Goal: Task Accomplishment & Management: Complete application form

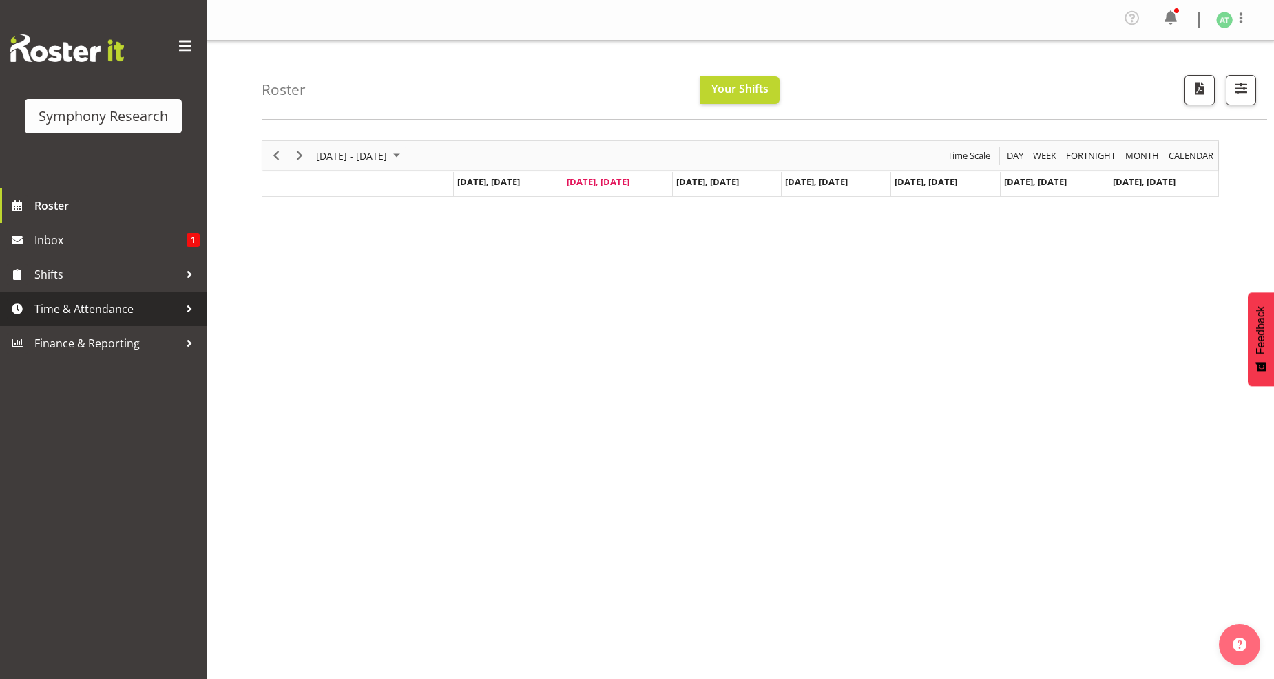
click at [85, 308] on span "Time & Attendance" at bounding box center [106, 309] width 145 height 21
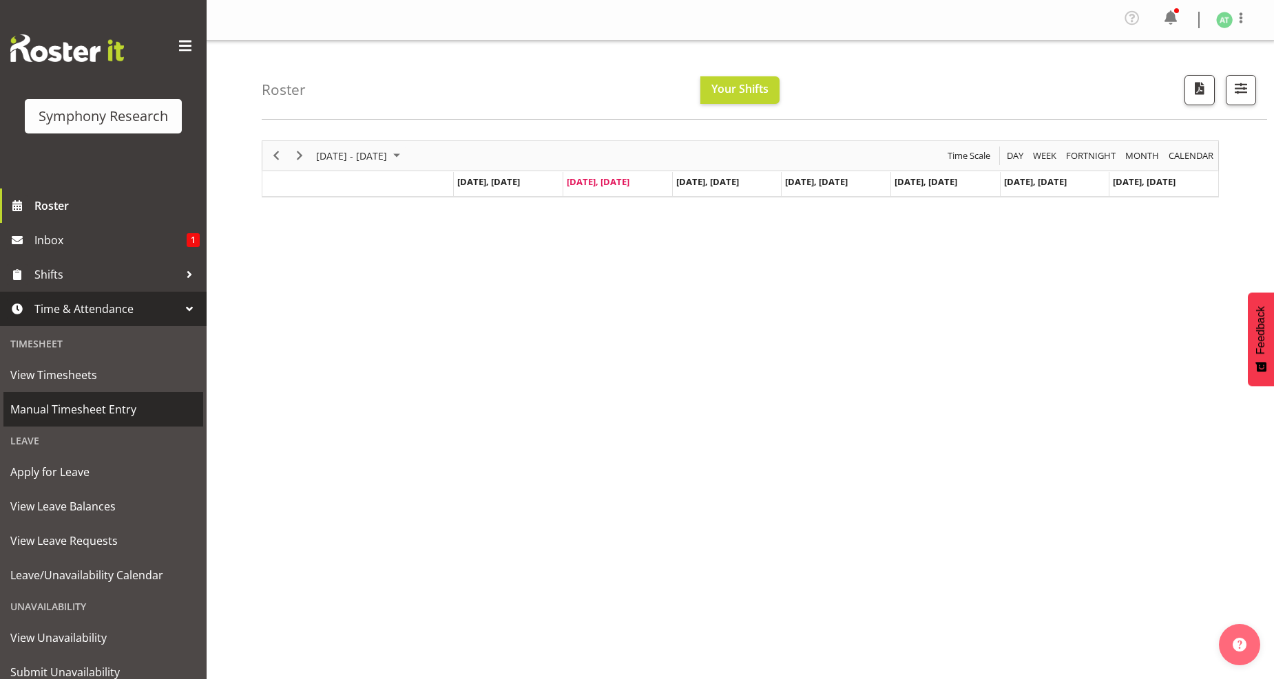
click at [109, 407] on span "Manual Timesheet Entry" at bounding box center [103, 409] width 186 height 21
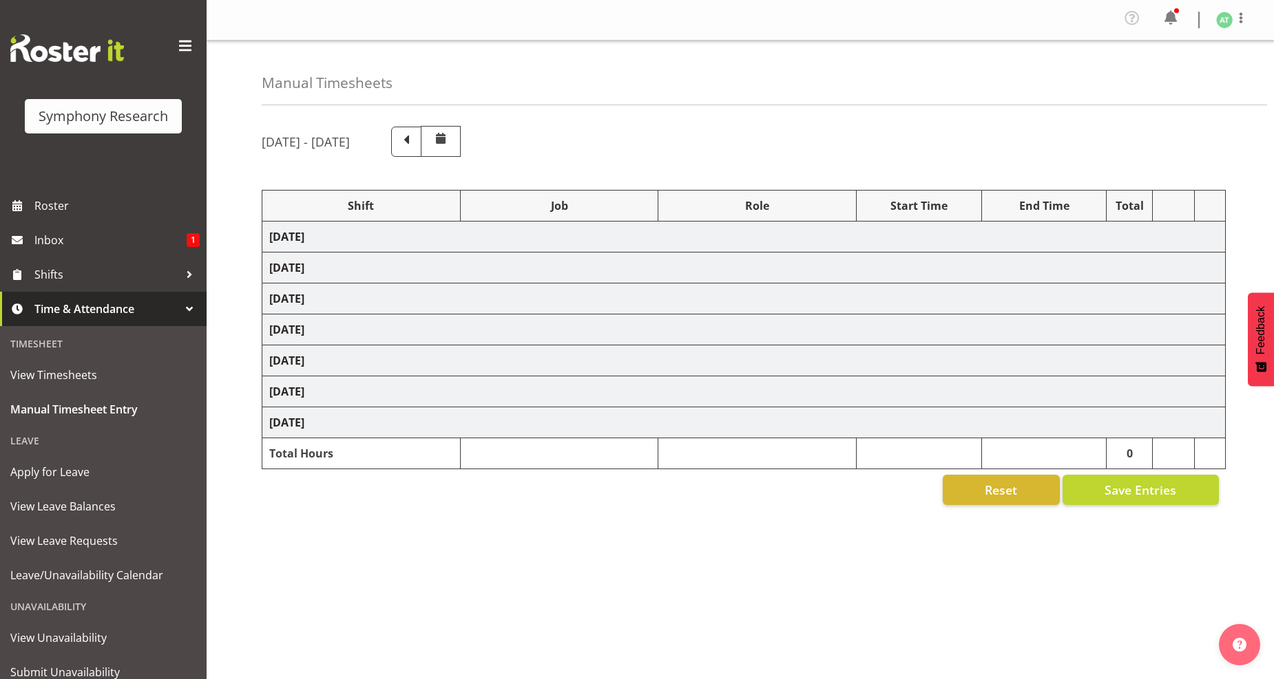
select select "26078"
select select "10242"
select select "26078"
select select "10527"
select select "47"
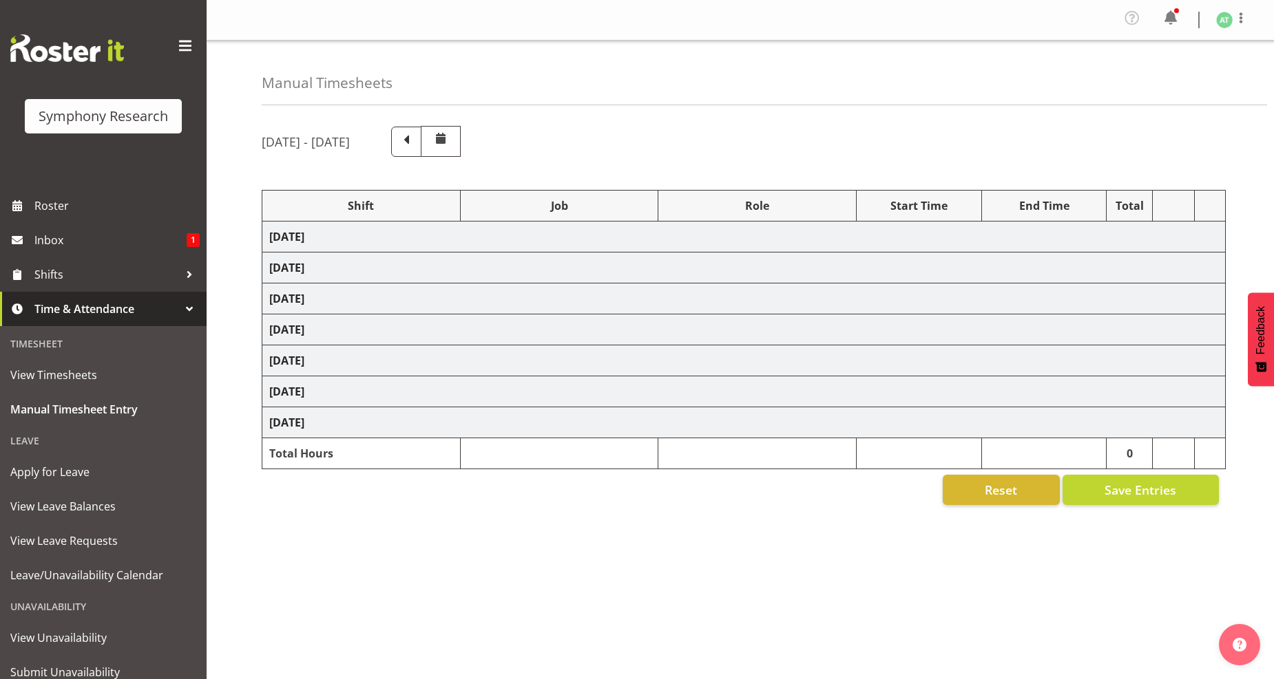
select select "26078"
select select "10242"
select select "47"
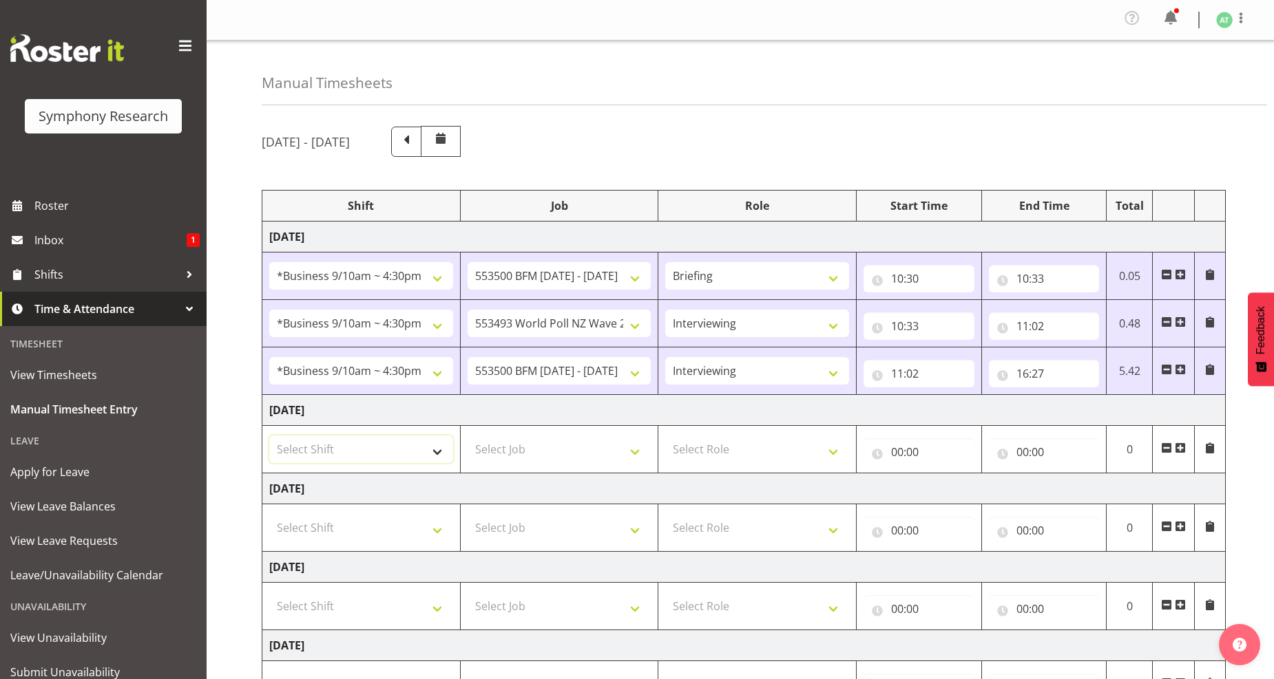
drag, startPoint x: 439, startPoint y: 458, endPoint x: 430, endPoint y: 456, distance: 9.4
click at [439, 458] on select "Select Shift !!Weekend Residential (Roster IT Shift Label) *Business 9/10am ~ 4…" at bounding box center [361, 450] width 184 height 28
select select "26078"
click at [269, 436] on select "Select Shift !!Weekend Residential (Roster IT Shift Label) *Business 9/10am ~ 4…" at bounding box center [361, 450] width 184 height 28
click at [631, 455] on select "Select Job 550060 IF Admin 553492 World Poll Aus Wave 2 Main 2025 553493 World …" at bounding box center [559, 450] width 184 height 28
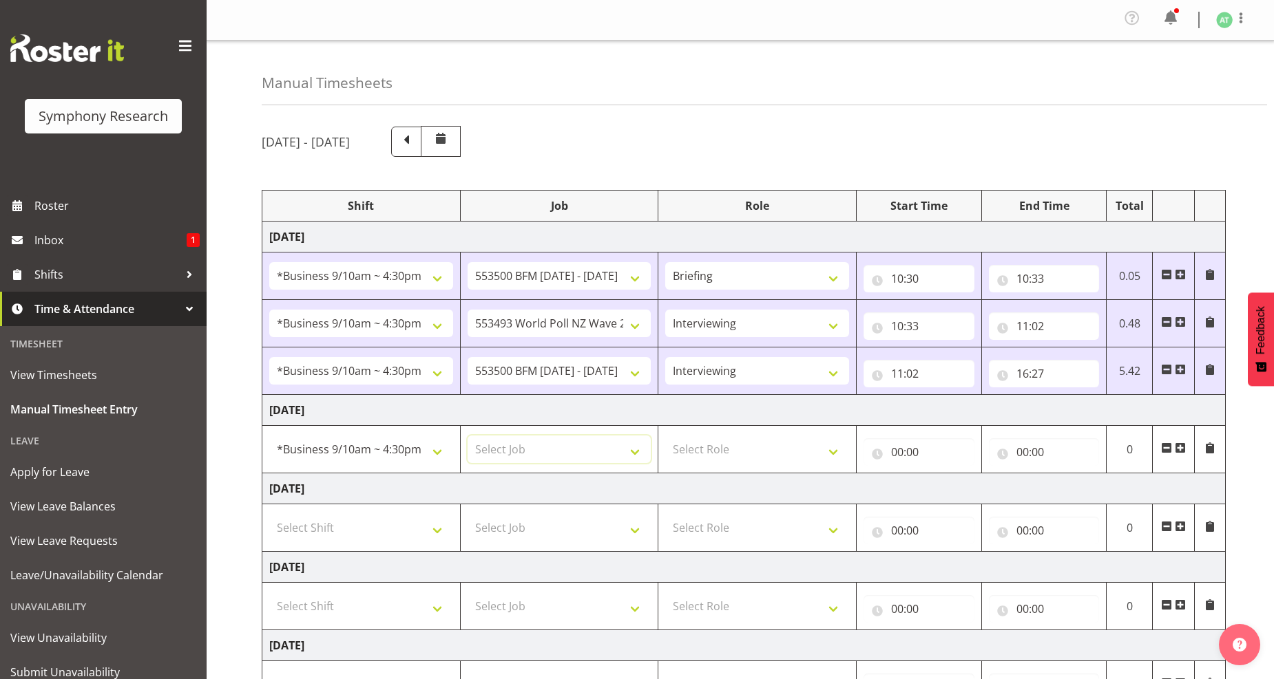
select select "10242"
click at [467, 436] on select "Select Job 550060 IF Admin 553492 World Poll Aus Wave 2 Main 2025 553493 World …" at bounding box center [559, 450] width 184 height 28
click at [833, 455] on select "Select Role Briefing Interviewing" at bounding box center [757, 450] width 184 height 28
select select "297"
click at [665, 436] on select "Select Role Briefing Interviewing" at bounding box center [757, 450] width 184 height 28
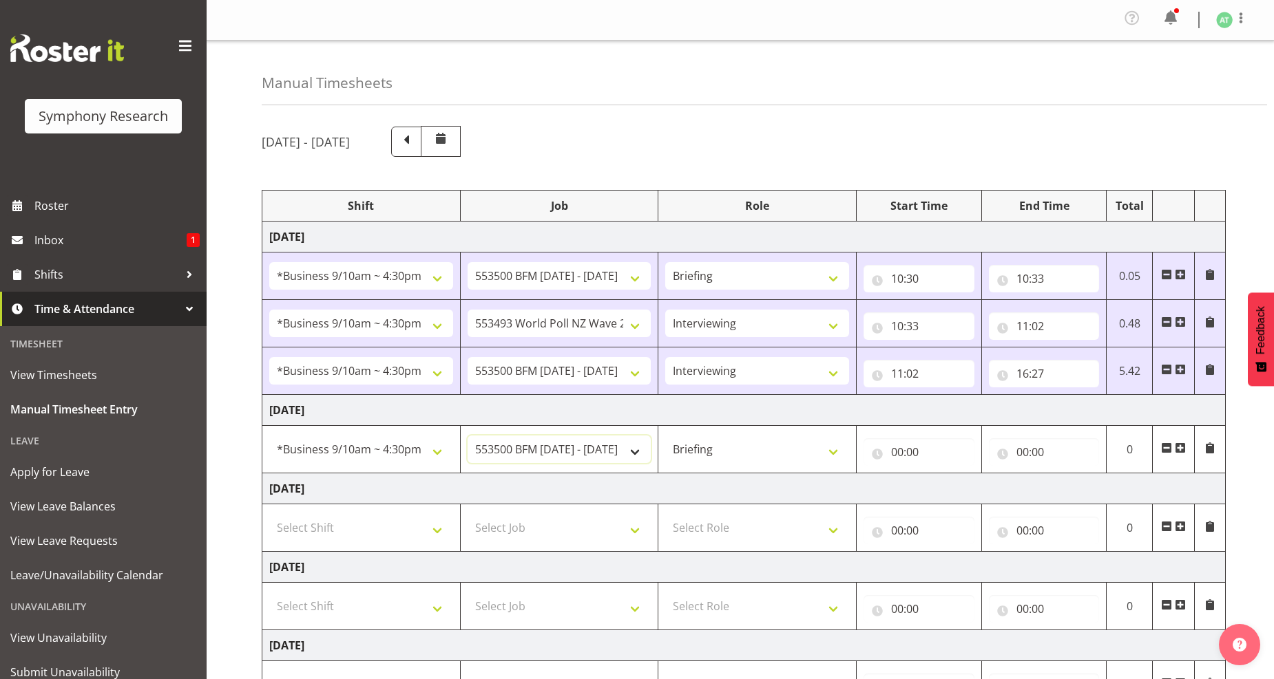
click at [629, 456] on select "550060 IF Admin 553492 World Poll Aus Wave 2 Main 2025 553493 World Poll NZ Wav…" at bounding box center [559, 450] width 184 height 28
select select "760"
click at [467, 436] on select "550060 IF Admin 553492 World Poll Aus Wave 2 Main 2025 553493 World Poll NZ Wav…" at bounding box center [559, 450] width 184 height 28
click at [911, 453] on input "00:00" at bounding box center [918, 453] width 111 height 28
click at [951, 491] on select "00 01 02 03 04 05 06 07 08 09 10 11 12 13 14 15 16 17 18 19 20 21 22 23" at bounding box center [957, 488] width 31 height 28
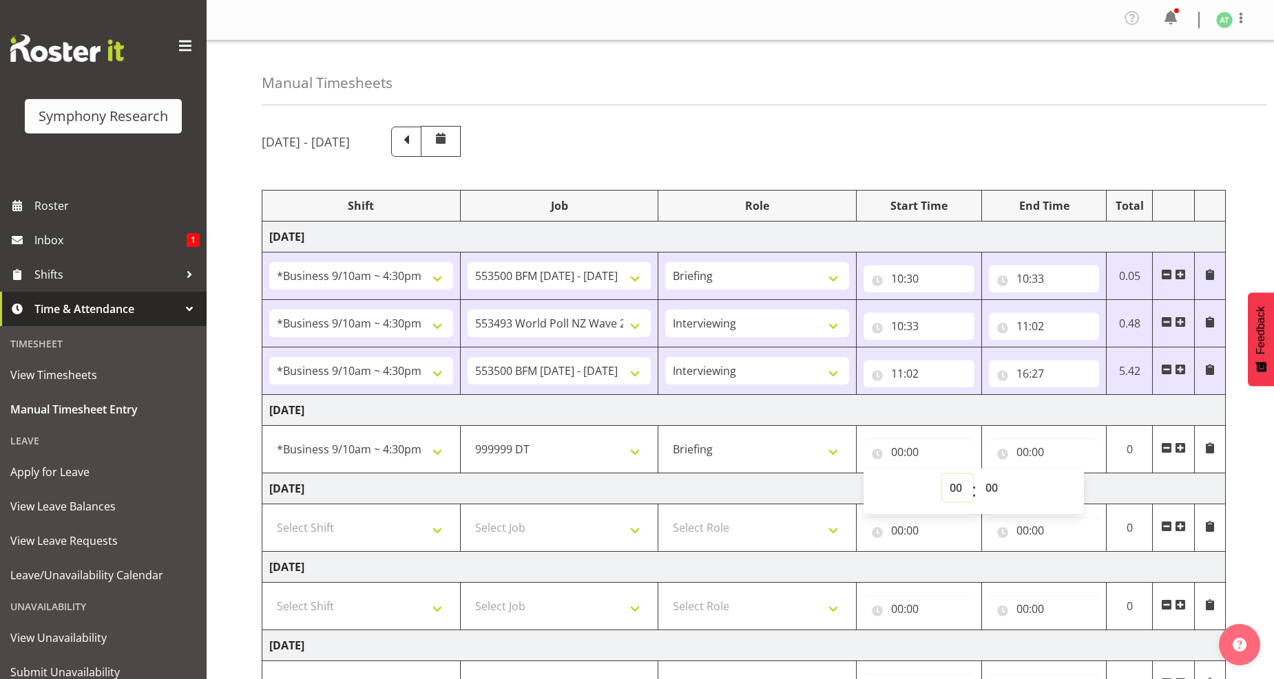
select select "10"
click at [942, 475] on select "00 01 02 03 04 05 06 07 08 09 10 11 12 13 14 15 16 17 18 19 20 21 22 23" at bounding box center [957, 488] width 31 height 28
type input "10:00"
click at [988, 489] on select "00 01 02 03 04 05 06 07 08 09 10 11 12 13 14 15 16 17 18 19 20 21 22 23 24 25 2…" at bounding box center [993, 488] width 31 height 28
select select "33"
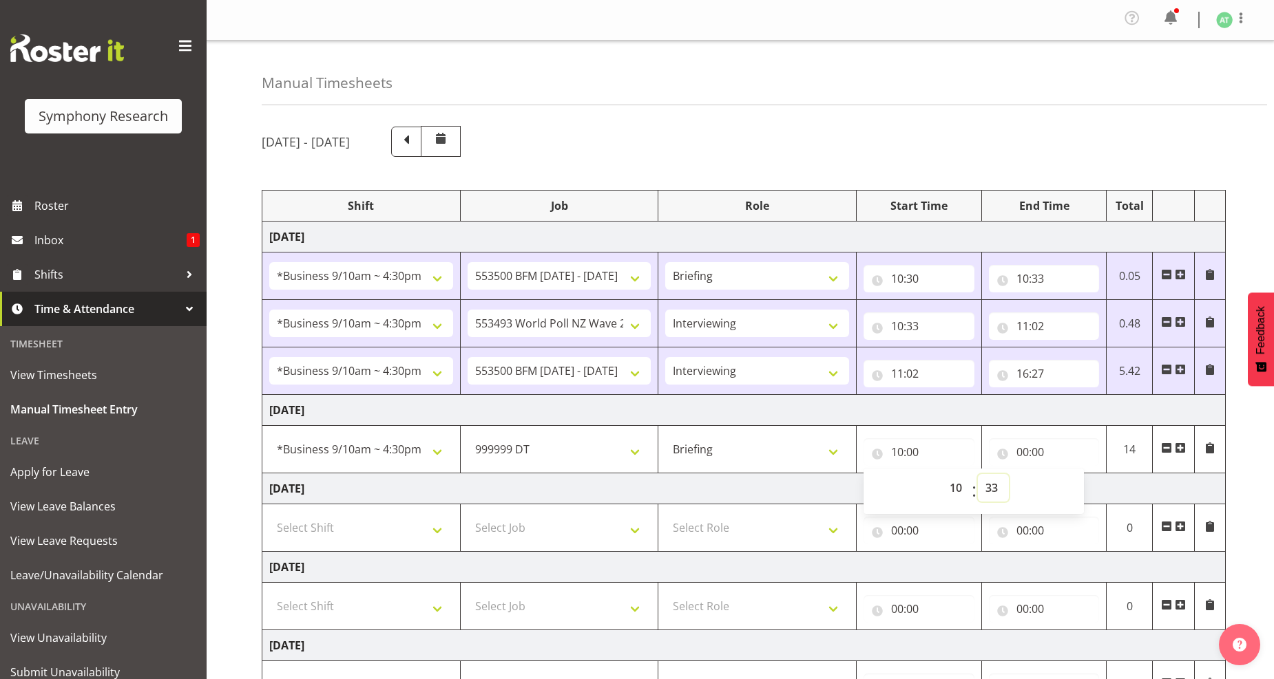
click at [978, 475] on select "00 01 02 03 04 05 06 07 08 09 10 11 12 13 14 15 16 17 18 19 20 21 22 23 24 25 2…" at bounding box center [993, 488] width 31 height 28
type input "10:33"
click at [1027, 451] on input "00:00" at bounding box center [1044, 453] width 111 height 28
drag, startPoint x: 1081, startPoint y: 487, endPoint x: 1057, endPoint y: 473, distance: 27.8
click at [1081, 487] on select "00 01 02 03 04 05 06 07 08 09 10 11 12 13 14 15 16 17 18 19 20 21 22 23" at bounding box center [1082, 488] width 31 height 28
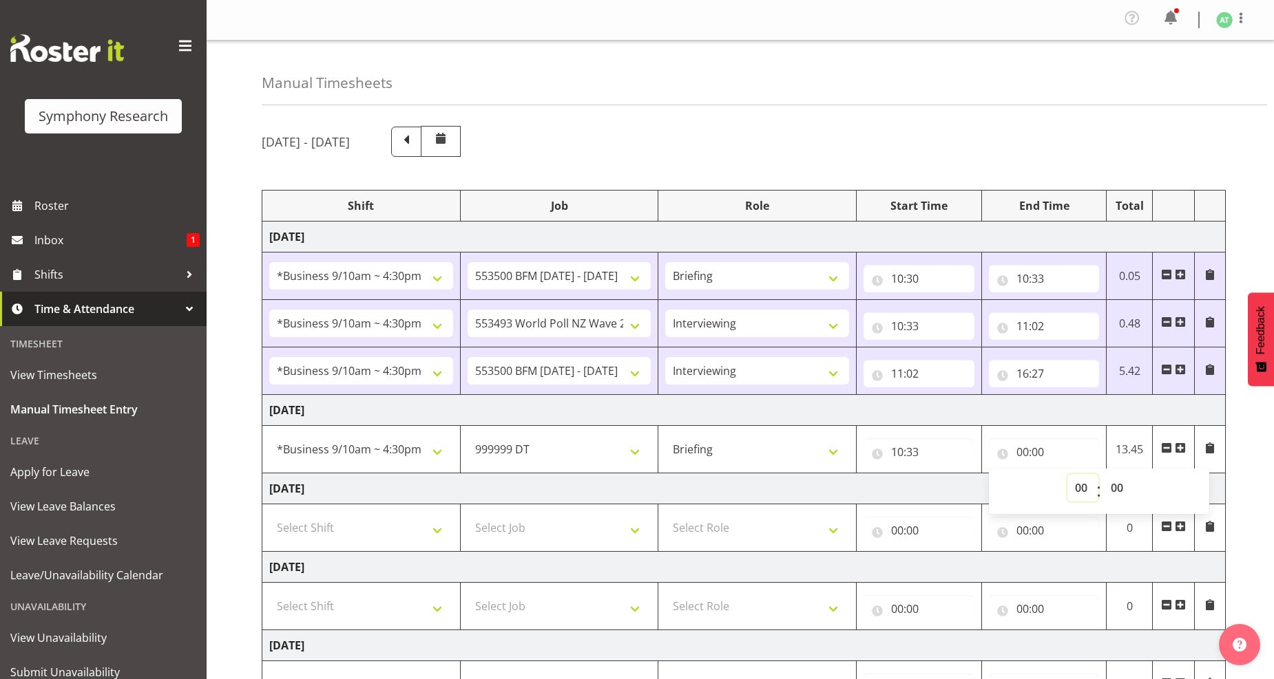
select select "10"
click at [1067, 475] on select "00 01 02 03 04 05 06 07 08 09 10 11 12 13 14 15 16 17 18 19 20 21 22 23" at bounding box center [1082, 488] width 31 height 28
type input "10:00"
click at [1117, 489] on select "00 01 02 03 04 05 06 07 08 09 10 11 12 13 14 15 16 17 18 19 20 21 22 23 24 25 2…" at bounding box center [1118, 488] width 31 height 28
select select "42"
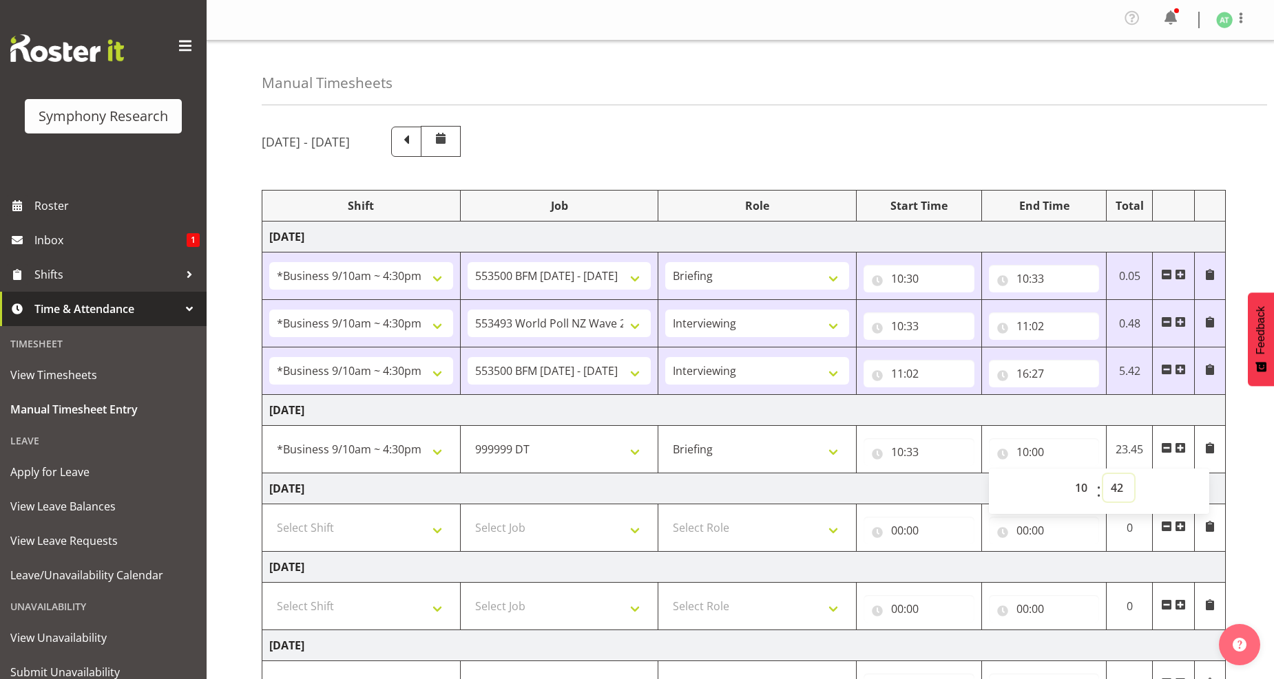
click at [1103, 475] on select "00 01 02 03 04 05 06 07 08 09 10 11 12 13 14 15 16 17 18 19 20 21 22 23 24 25 2…" at bounding box center [1118, 488] width 31 height 28
type input "10:42"
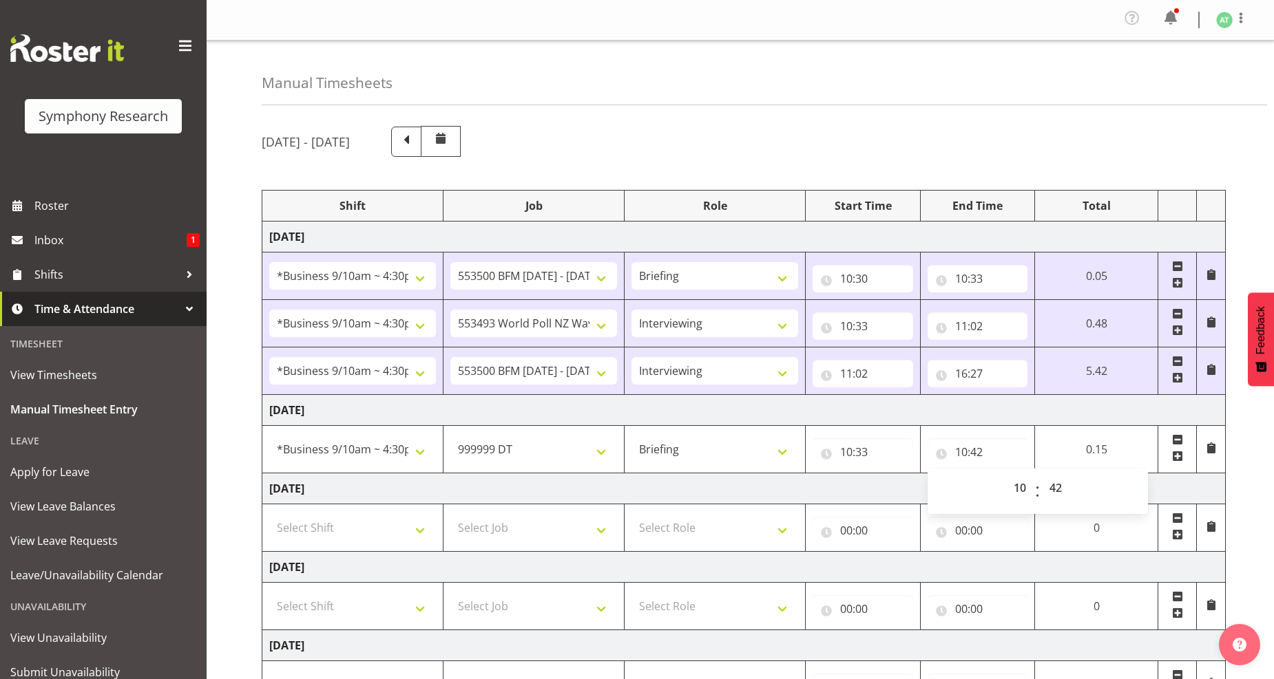
click at [1172, 462] on span at bounding box center [1177, 456] width 11 height 11
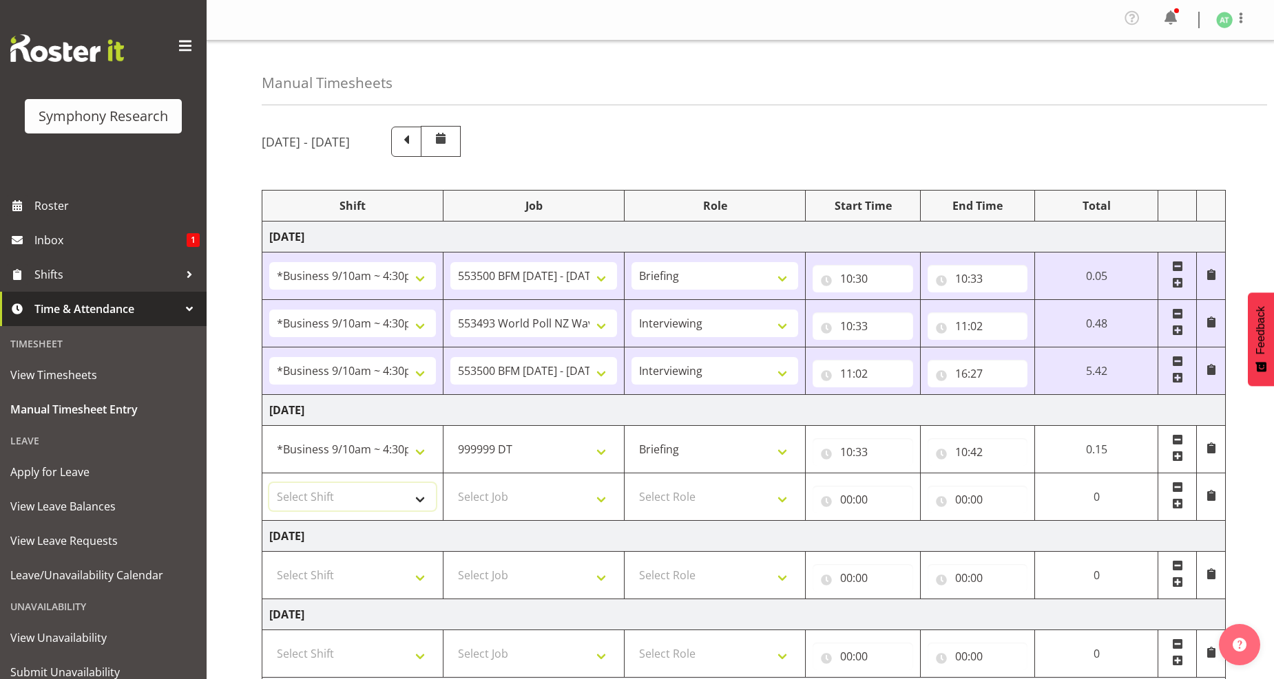
drag, startPoint x: 414, startPoint y: 509, endPoint x: 393, endPoint y: 487, distance: 30.7
click at [414, 507] on select "Select Shift !!Weekend Residential (Roster IT Shift Label) *Business 9/10am ~ 4…" at bounding box center [352, 497] width 167 height 28
click at [269, 485] on select "Select Shift !!Weekend Residential (Roster IT Shift Label) *Business 9/10am ~ 4…" at bounding box center [352, 497] width 167 height 28
click at [423, 500] on select "!!Weekend Residential (Roster IT Shift Label) *Business 9/10am ~ 4:30pm *Busine…" at bounding box center [352, 497] width 167 height 28
select select "26078"
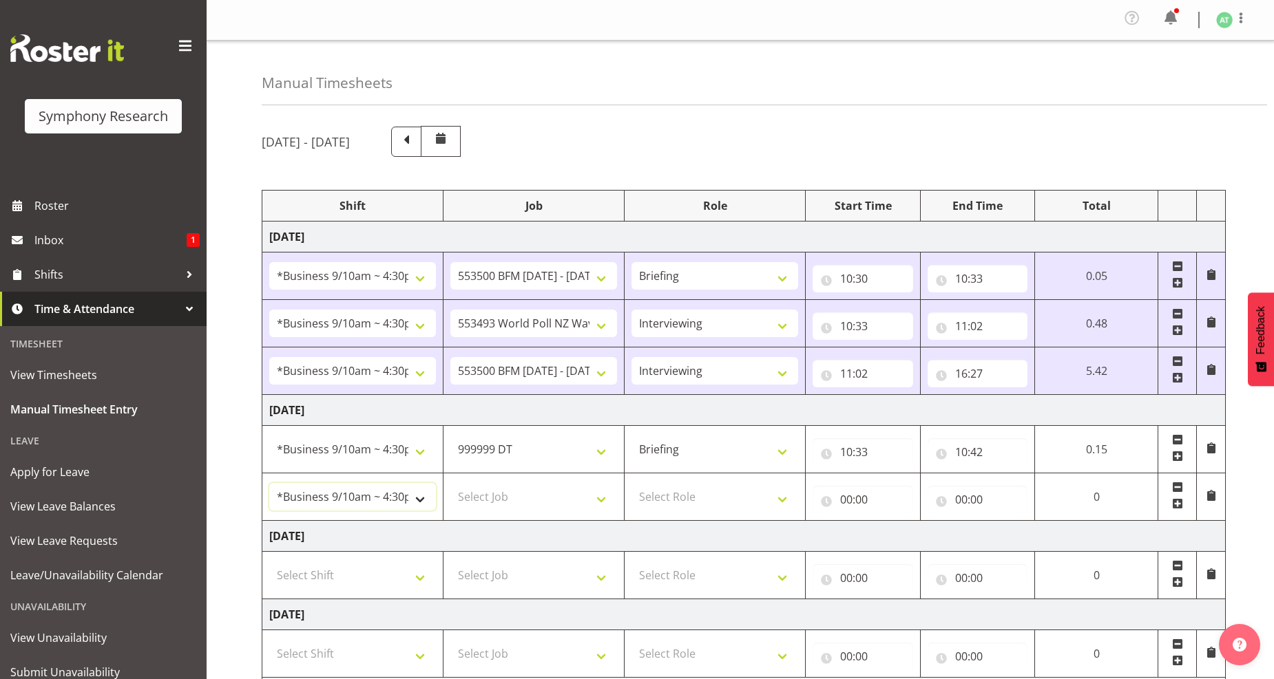
click at [269, 485] on select "!!Weekend Residential (Roster IT Shift Label) *Business 9/10am ~ 4:30pm *Busine…" at bounding box center [352, 497] width 167 height 28
drag, startPoint x: 601, startPoint y: 500, endPoint x: 594, endPoint y: 498, distance: 7.0
click at [601, 500] on select "Select Job 550060 IF Admin 553492 World Poll Aus Wave 2 Main 2025 553493 World …" at bounding box center [533, 497] width 167 height 28
click at [450, 485] on select "Select Job 550060 IF Admin 553492 World Poll Aus Wave 2 Main 2025 553493 World …" at bounding box center [533, 497] width 167 height 28
drag, startPoint x: 781, startPoint y: 503, endPoint x: 767, endPoint y: 508, distance: 15.5
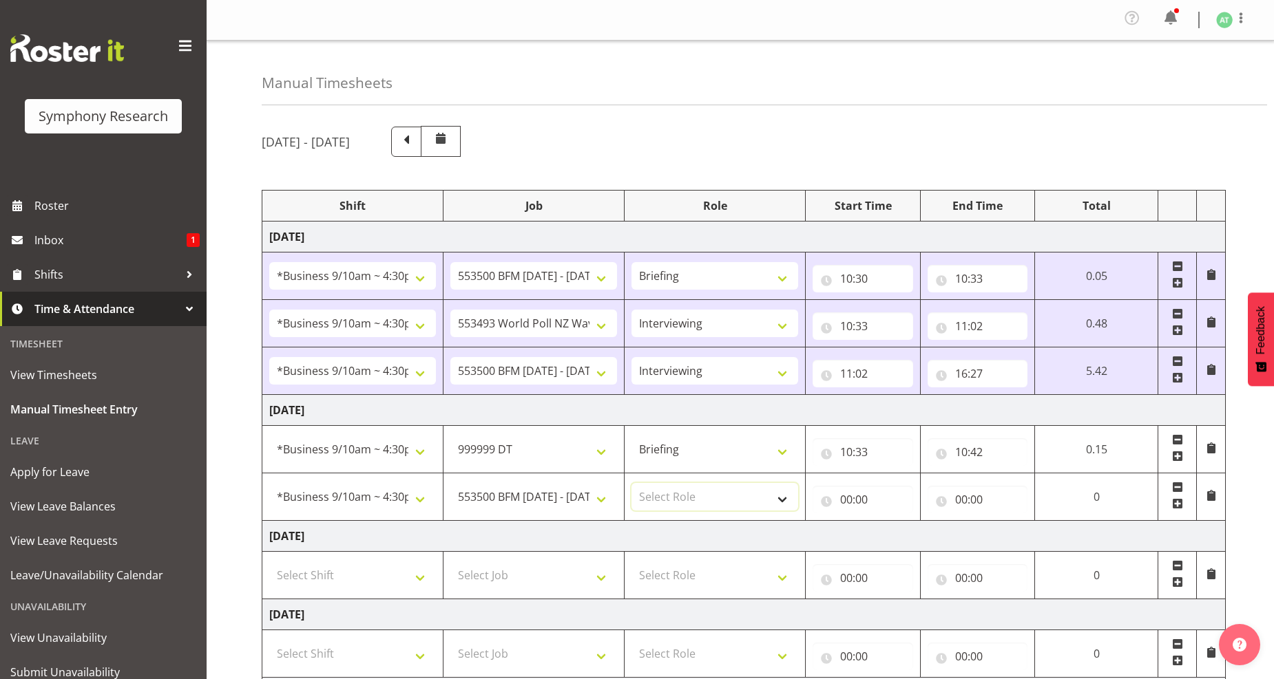
click at [781, 503] on select "Select Role Briefing Interviewing" at bounding box center [714, 497] width 167 height 28
click at [601, 498] on select "550060 IF Admin 553492 World Poll Aus Wave 2 Main 2025 553493 World Poll NZ Wav…" at bounding box center [533, 497] width 167 height 28
select select "10527"
click at [450, 485] on select "550060 IF Admin 553492 World Poll Aus Wave 2 Main 2025 553493 World Poll NZ Wav…" at bounding box center [533, 497] width 167 height 28
click at [781, 508] on select "Select Role Briefing Interviewing" at bounding box center [714, 497] width 167 height 28
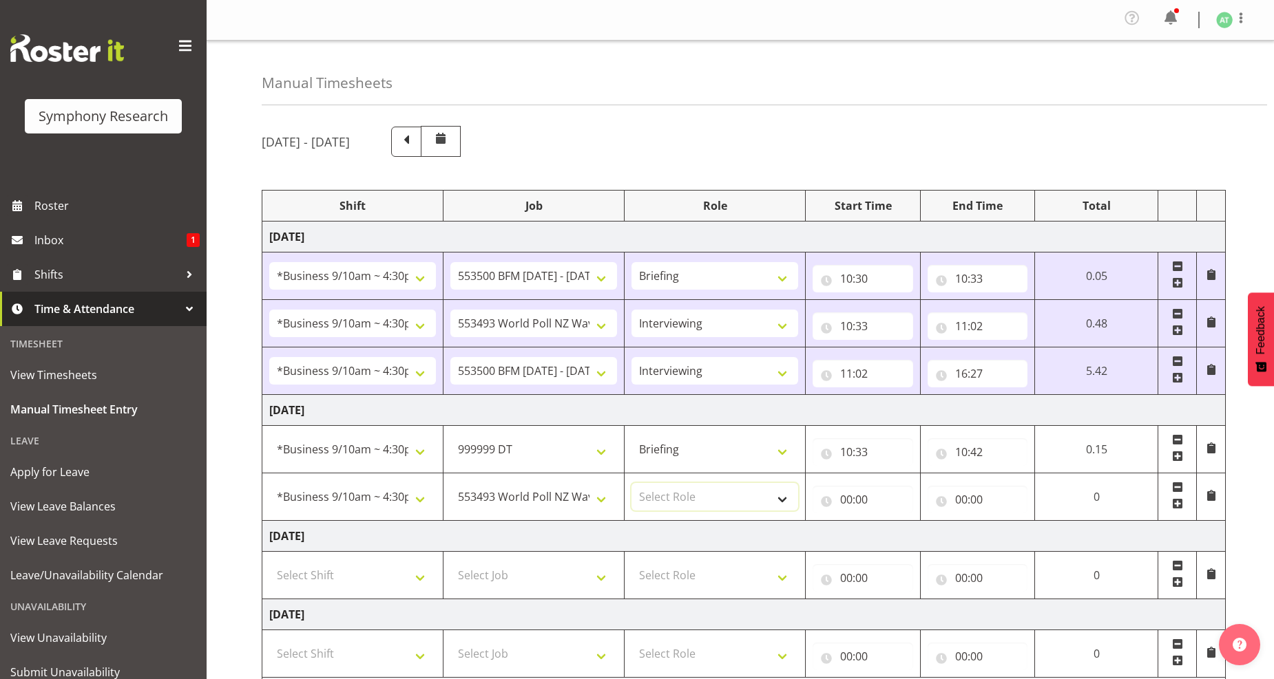
select select "47"
click at [631, 485] on select "Select Role Briefing Interviewing" at bounding box center [714, 497] width 167 height 28
click at [854, 500] on input "00:00" at bounding box center [862, 500] width 101 height 28
click at [900, 539] on select "00 01 02 03 04 05 06 07 08 09 10 11 12 13 14 15 16 17 18 19 20 21 22 23" at bounding box center [906, 536] width 31 height 28
select select "10"
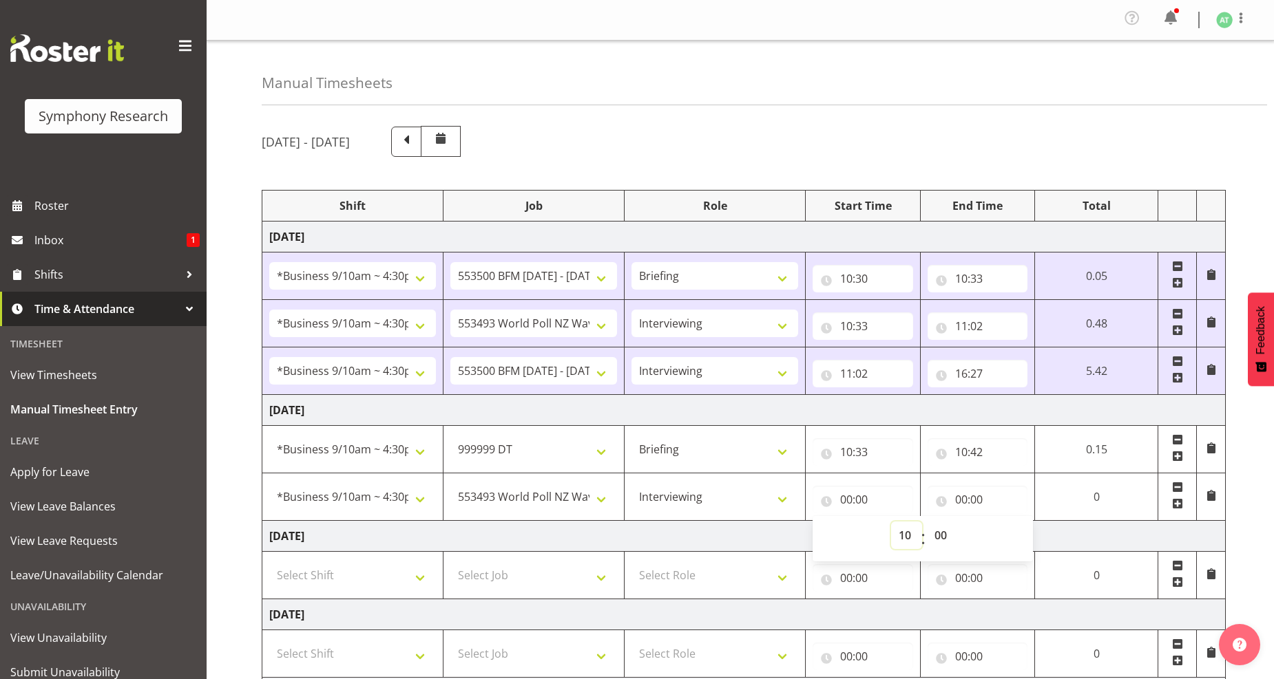
click at [922, 522] on select "00 01 02 03 04 05 06 07 08 09 10 11 12 13 14 15 16 17 18 19 20 21 22 23" at bounding box center [906, 536] width 31 height 28
type input "10:00"
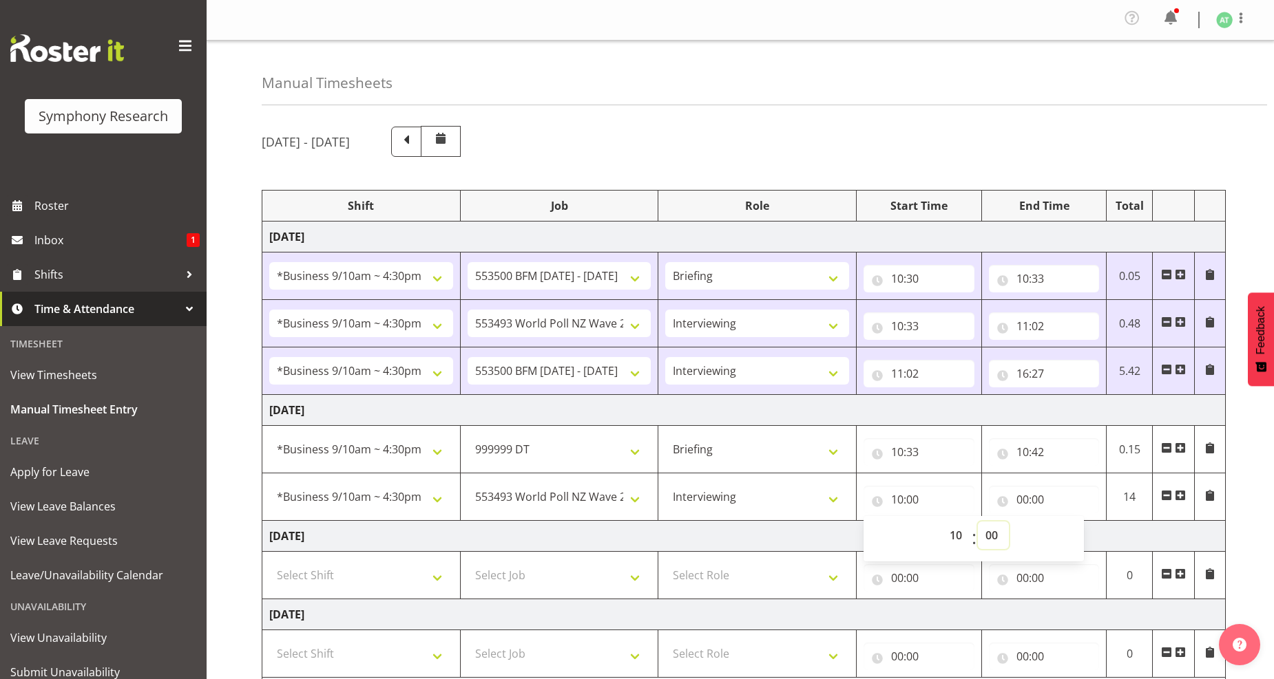
click at [995, 541] on select "00 01 02 03 04 05 06 07 08 09 10 11 12 13 14 15 16 17 18 19 20 21 22 23 24 25 2…" at bounding box center [993, 536] width 31 height 28
select select "42"
click at [978, 523] on select "00 01 02 03 04 05 06 07 08 09 10 11 12 13 14 15 16 17 18 19 20 21 22 23 24 25 2…" at bounding box center [993, 536] width 31 height 28
type input "10:42"
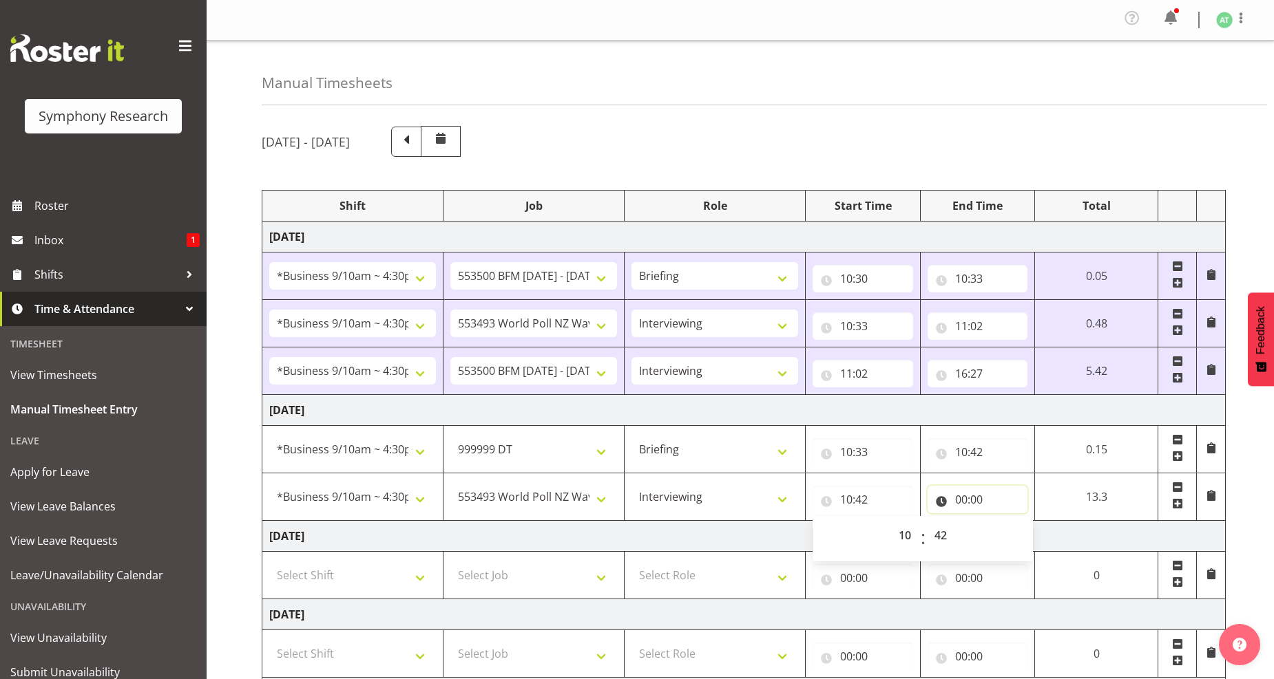
click at [964, 500] on input "00:00" at bounding box center [977, 500] width 101 height 28
click at [1016, 534] on select "00 01 02 03 04 05 06 07 08 09 10 11 12 13 14 15 16 17 18 19 20 21 22 23" at bounding box center [1021, 536] width 31 height 28
select select "10"
click at [1006, 523] on select "00 01 02 03 04 05 06 07 08 09 10 11 12 13 14 15 16 17 18 19 20 21 22 23" at bounding box center [1021, 536] width 31 height 28
type input "10:00"
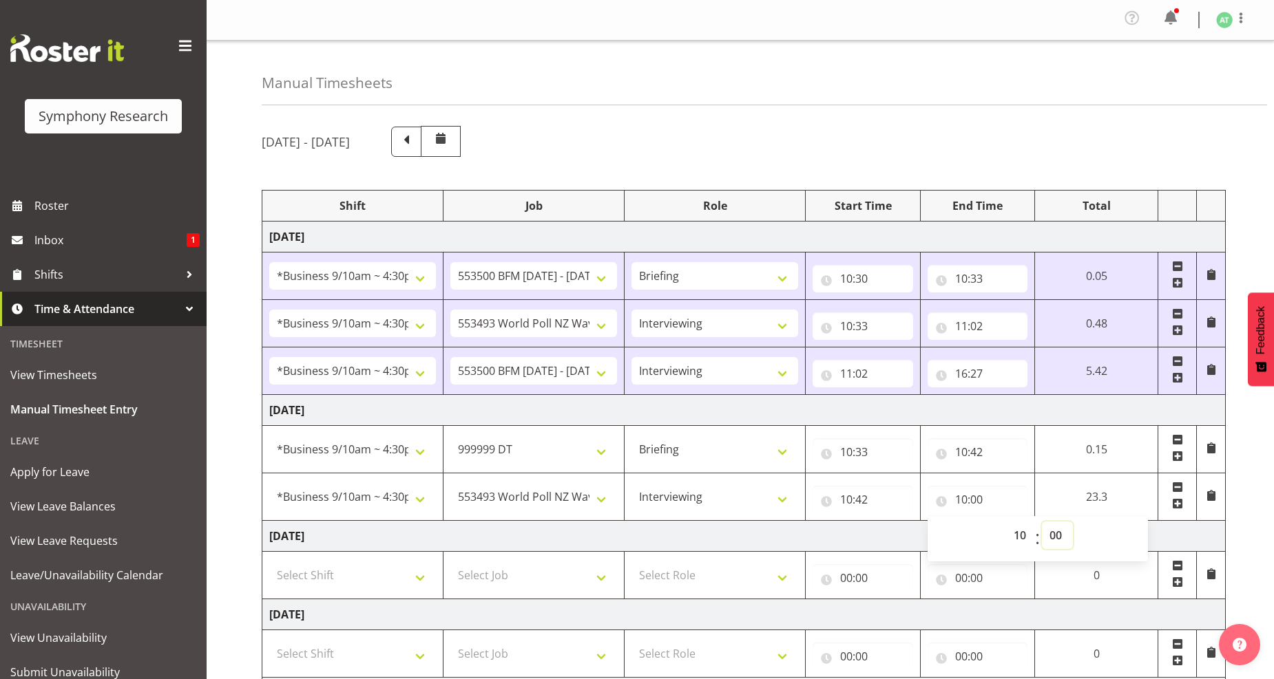
click at [1052, 536] on select "00 01 02 03 04 05 06 07 08 09 10 11 12 13 14 15 16 17 18 19 20 21 22 23 24 25 2…" at bounding box center [1057, 536] width 31 height 28
select select "52"
click at [1042, 523] on select "00 01 02 03 04 05 06 07 08 09 10 11 12 13 14 15 16 17 18 19 20 21 22 23 24 25 2…" at bounding box center [1057, 536] width 31 height 28
type input "10:52"
click at [1174, 508] on span at bounding box center [1177, 503] width 11 height 11
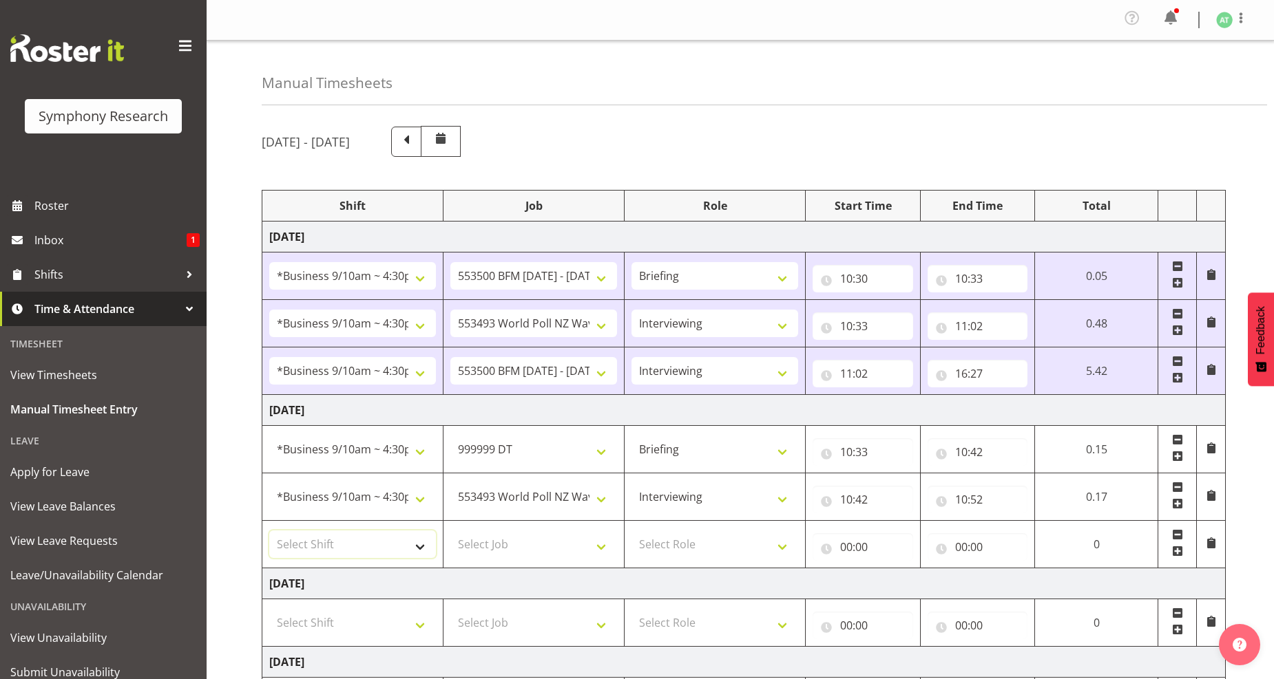
click at [417, 551] on select "Select Shift !!Weekend Residential (Roster IT Shift Label) *Business 9/10am ~ 4…" at bounding box center [352, 545] width 167 height 28
select select "26078"
click at [269, 532] on select "Select Shift !!Weekend Residential (Roster IT Shift Label) *Business 9/10am ~ 4…" at bounding box center [352, 545] width 167 height 28
drag, startPoint x: 602, startPoint y: 545, endPoint x: 579, endPoint y: 540, distance: 23.1
click at [602, 545] on select "Select Job 550060 IF Admin 553492 World Poll Aus Wave 2 Main 2025 553493 World …" at bounding box center [533, 545] width 167 height 28
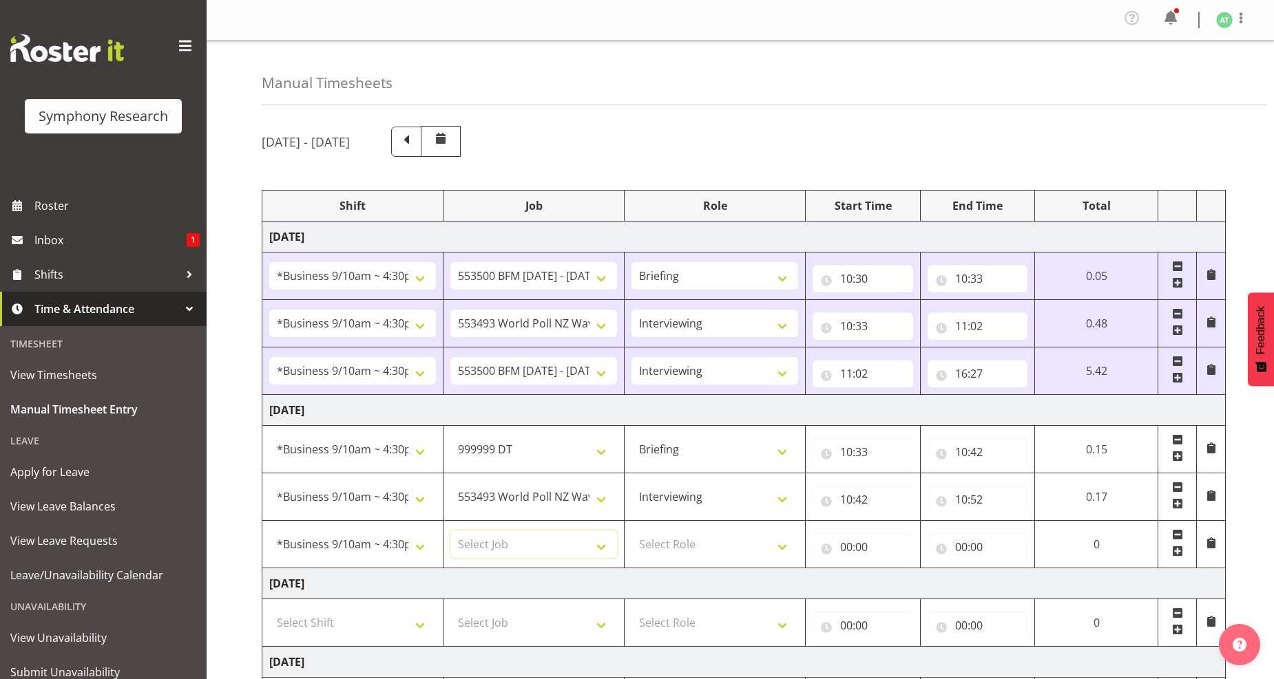
select select "10242"
click at [450, 532] on select "Select Job 550060 IF Admin 553492 World Poll Aus Wave 2 Main 2025 553493 World …" at bounding box center [533, 545] width 167 height 28
click at [774, 549] on select "Select Role Briefing Interviewing" at bounding box center [714, 545] width 167 height 28
select select "47"
click at [631, 532] on select "Select Role Briefing Interviewing" at bounding box center [714, 545] width 167 height 28
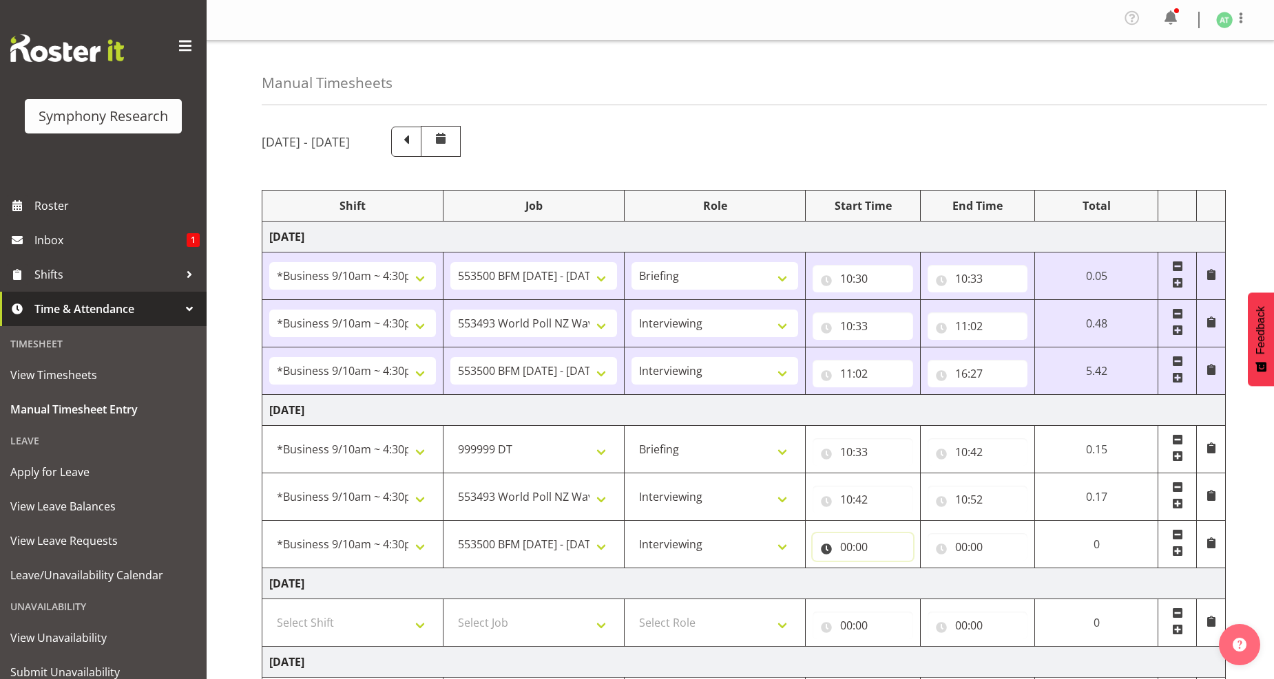
click at [856, 547] on input "00:00" at bounding box center [862, 548] width 101 height 28
click at [905, 586] on select "00 01 02 03 04 05 06 07 08 09 10 11 12 13 14 15 16 17 18 19 20 21 22 23" at bounding box center [906, 583] width 31 height 28
select select "10"
click at [922, 570] on select "00 01 02 03 04 05 06 07 08 09 10 11 12 13 14 15 16 17 18 19 20 21 22 23" at bounding box center [906, 583] width 31 height 28
type input "10:00"
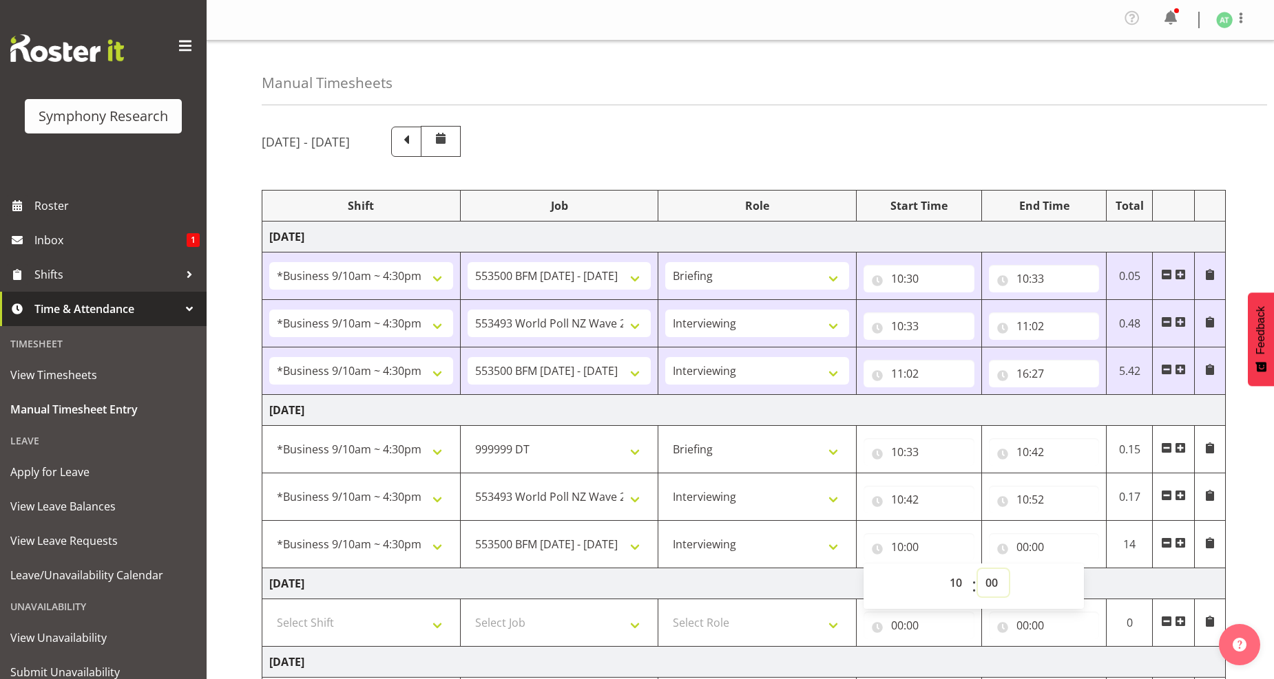
click at [989, 586] on select "00 01 02 03 04 05 06 07 08 09 10 11 12 13 14 15 16 17 18 19 20 21 22 23 24 25 2…" at bounding box center [993, 583] width 31 height 28
select select "52"
click at [978, 571] on select "00 01 02 03 04 05 06 07 08 09 10 11 12 13 14 15 16 17 18 19 20 21 22 23 24 25 2…" at bounding box center [993, 583] width 31 height 28
type input "10:52"
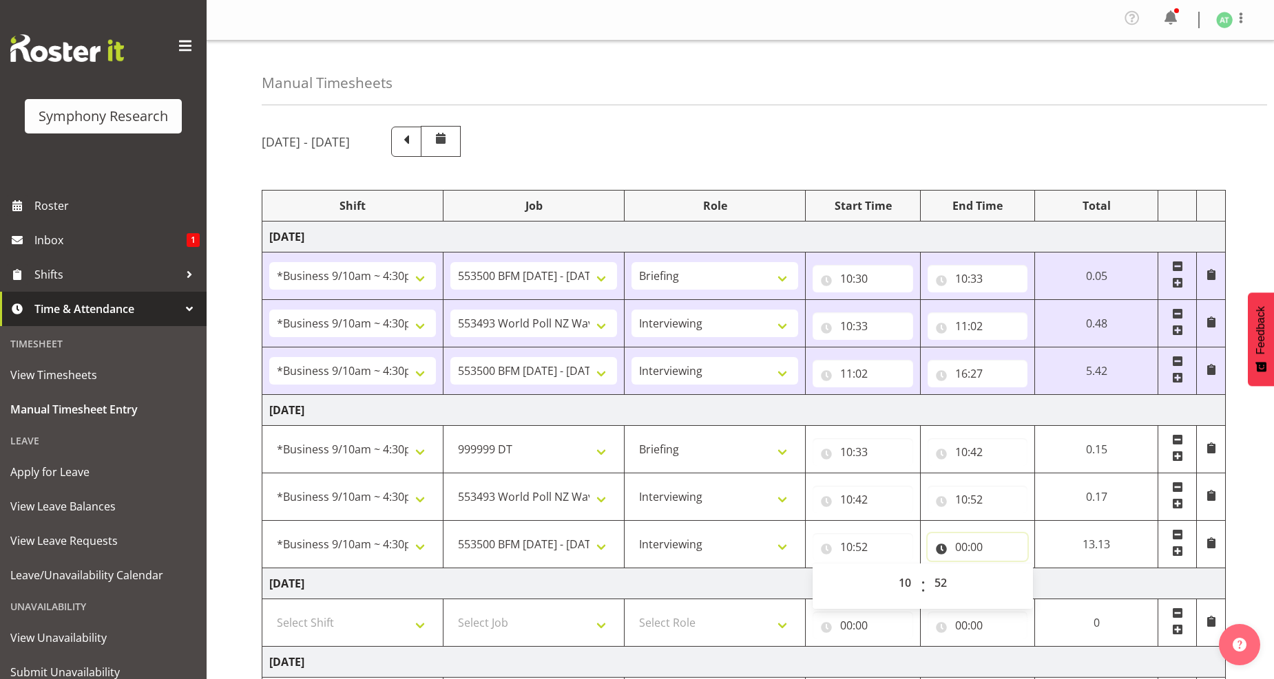
click at [976, 549] on input "00:00" at bounding box center [977, 548] width 101 height 28
click at [1024, 587] on select "00 01 02 03 04 05 06 07 08 09 10 11 12 13 14 15 16 17 18 19 20 21 22 23" at bounding box center [1021, 583] width 31 height 28
select select "16"
click at [1037, 570] on select "00 01 02 03 04 05 06 07 08 09 10 11 12 13 14 15 16 17 18 19 20 21 22 23" at bounding box center [1021, 583] width 31 height 28
type input "16:00"
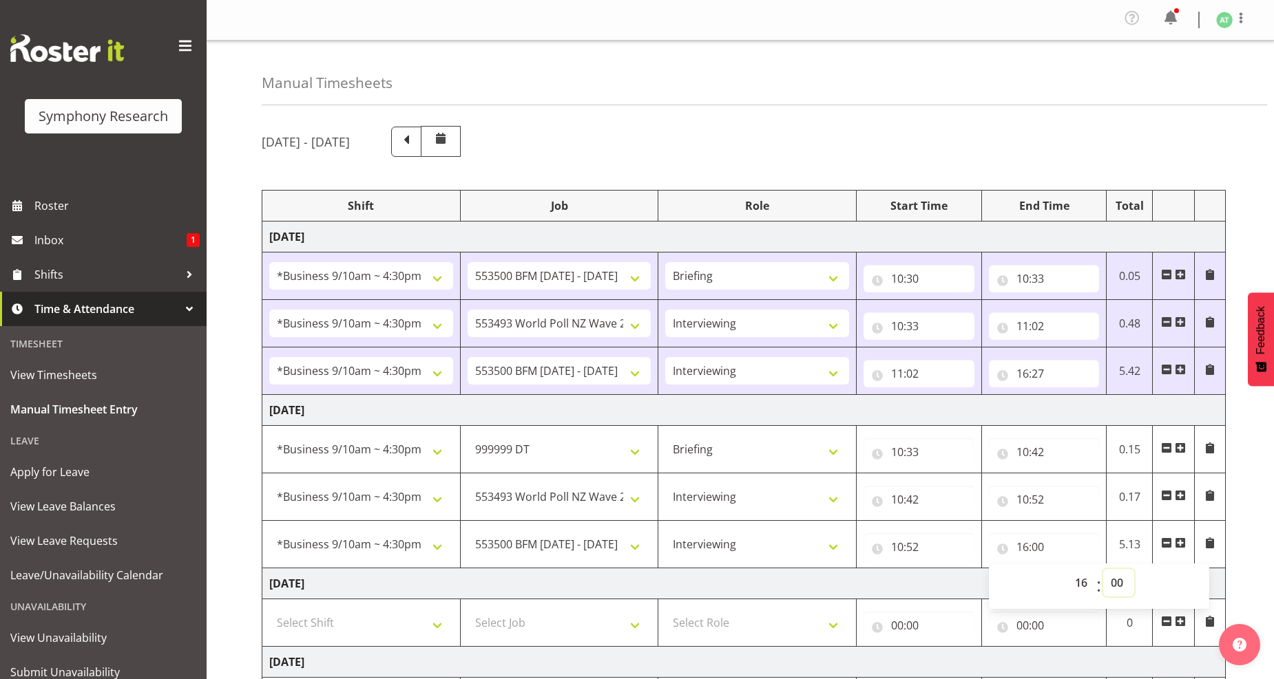
click at [1117, 588] on select "00 01 02 03 04 05 06 07 08 09 10 11 12 13 14 15 16 17 18 19 20 21 22 23 24 25 2…" at bounding box center [1118, 583] width 31 height 28
select select "30"
click at [1103, 570] on select "00 01 02 03 04 05 06 07 08 09 10 11 12 13 14 15 16 17 18 19 20 21 22 23 24 25 2…" at bounding box center [1118, 583] width 31 height 28
type input "16:30"
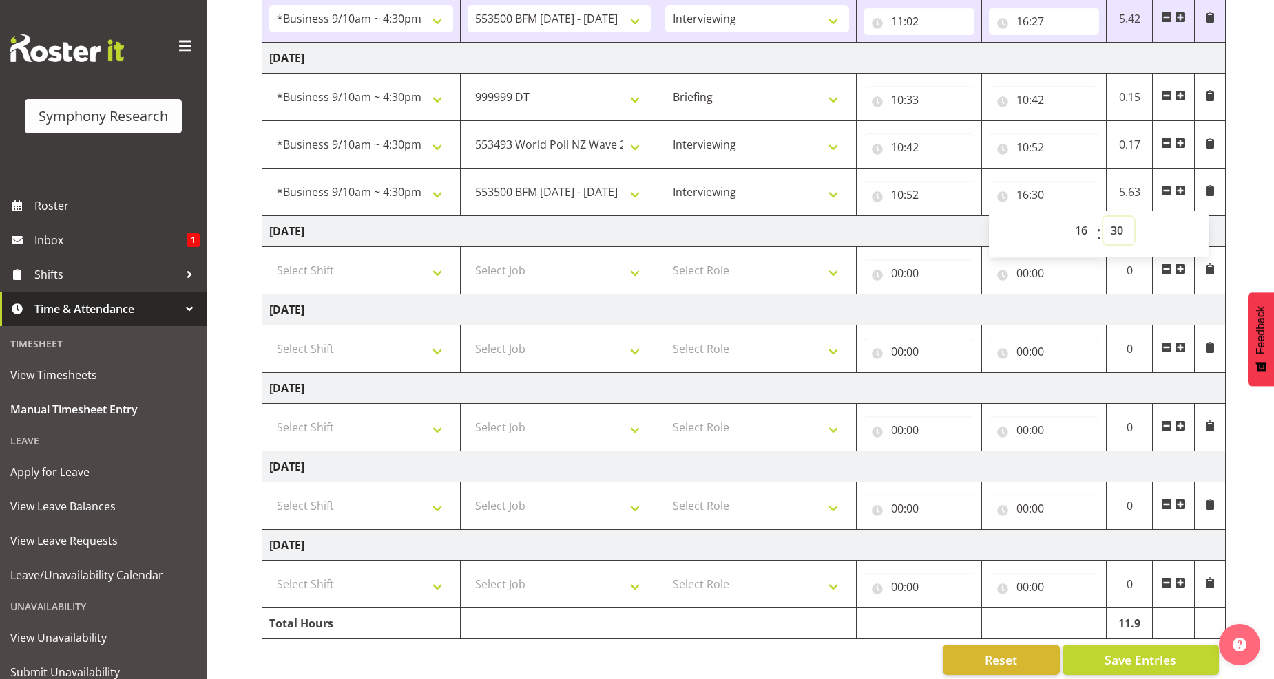
scroll to position [372, 0]
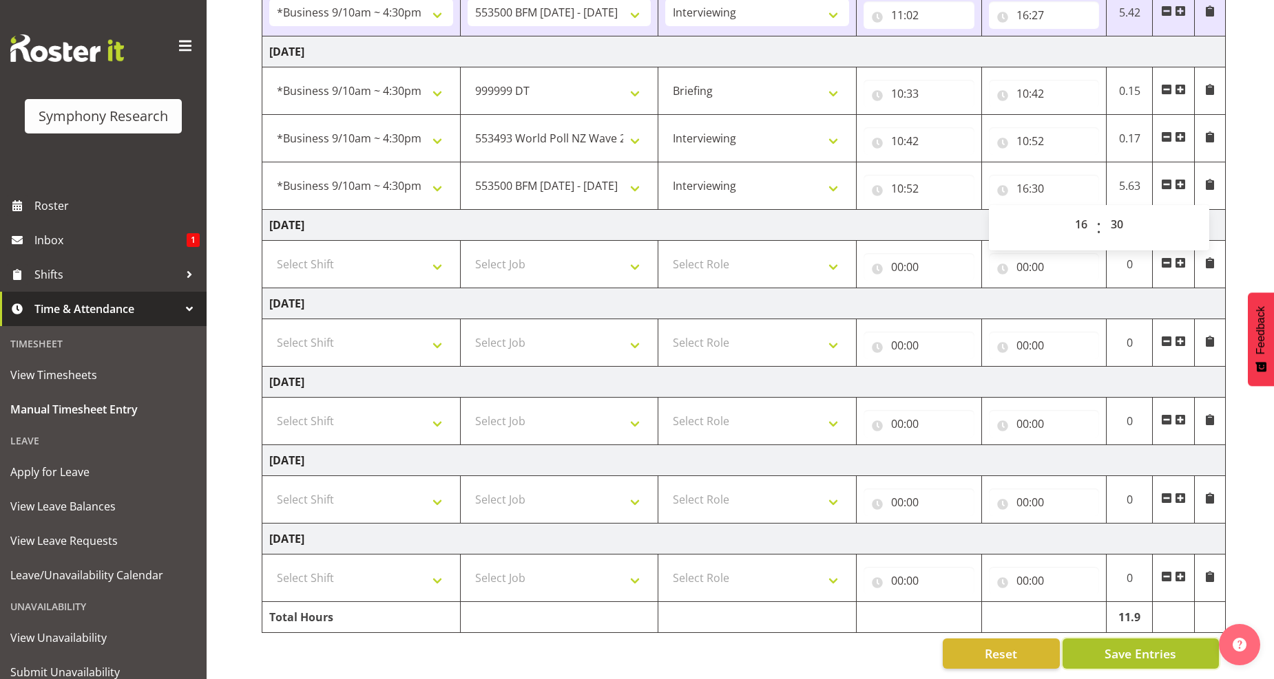
click at [1129, 645] on span "Save Entries" at bounding box center [1140, 654] width 72 height 18
